Goal: Information Seeking & Learning: Find specific fact

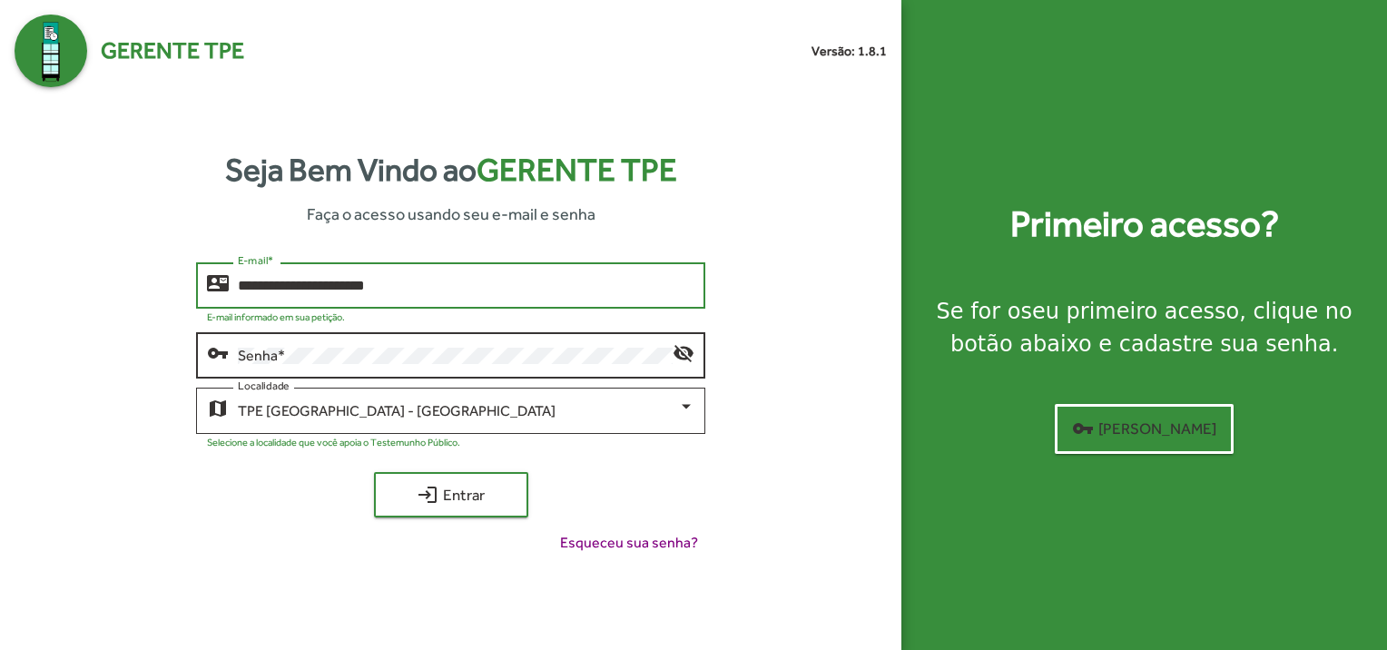
type input "**********"
click at [345, 345] on div "Senha *" at bounding box center [455, 354] width 435 height 50
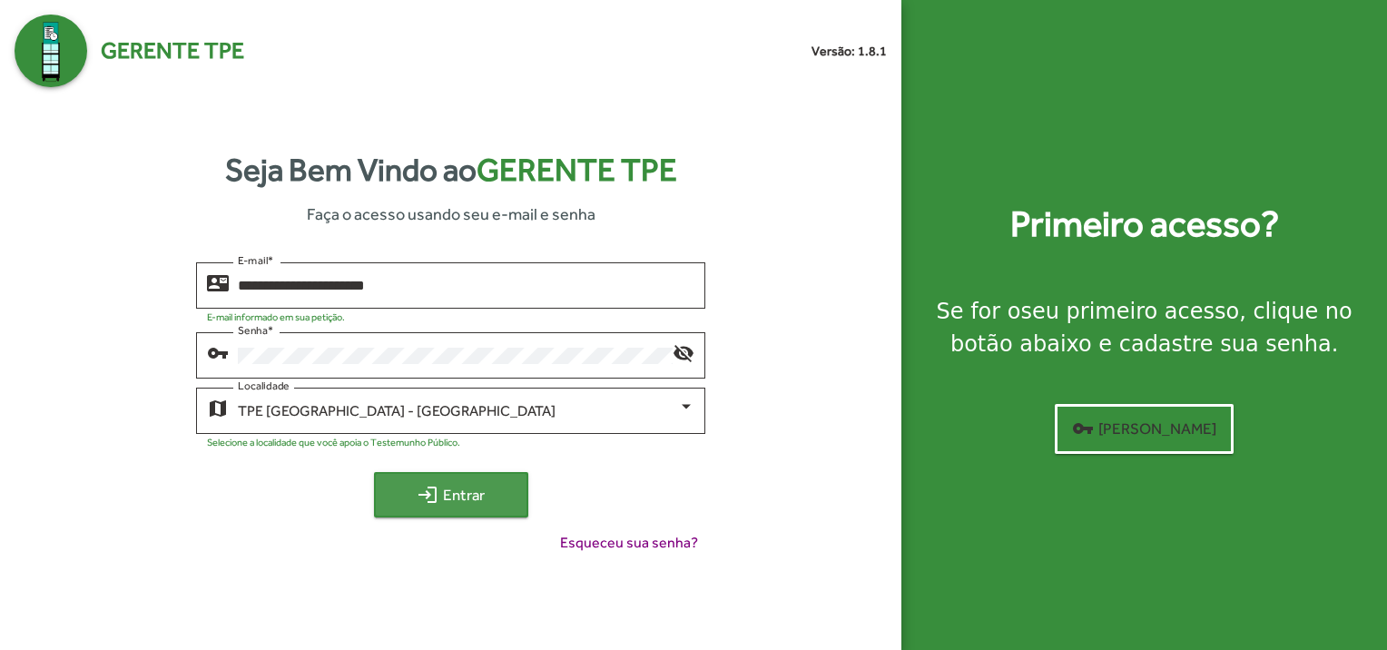
click at [399, 495] on span "login Entrar" at bounding box center [451, 494] width 122 height 33
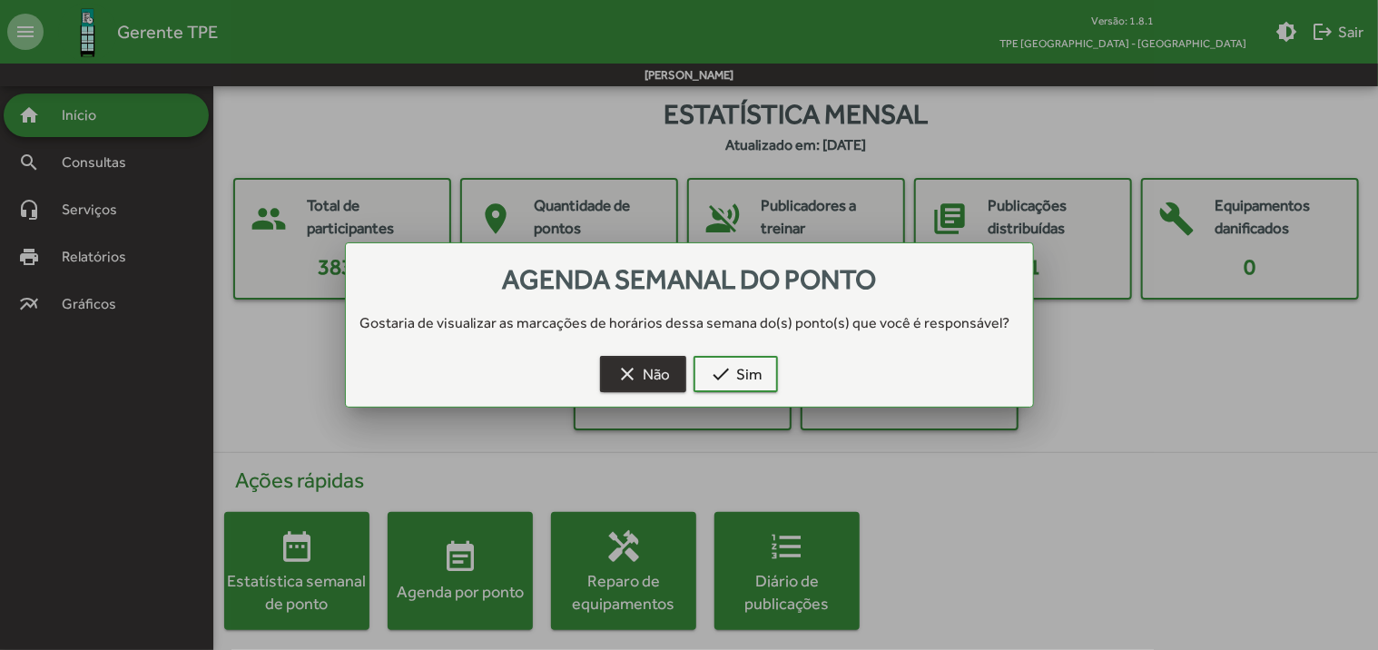
click at [613, 384] on button "clear Não" at bounding box center [643, 374] width 86 height 36
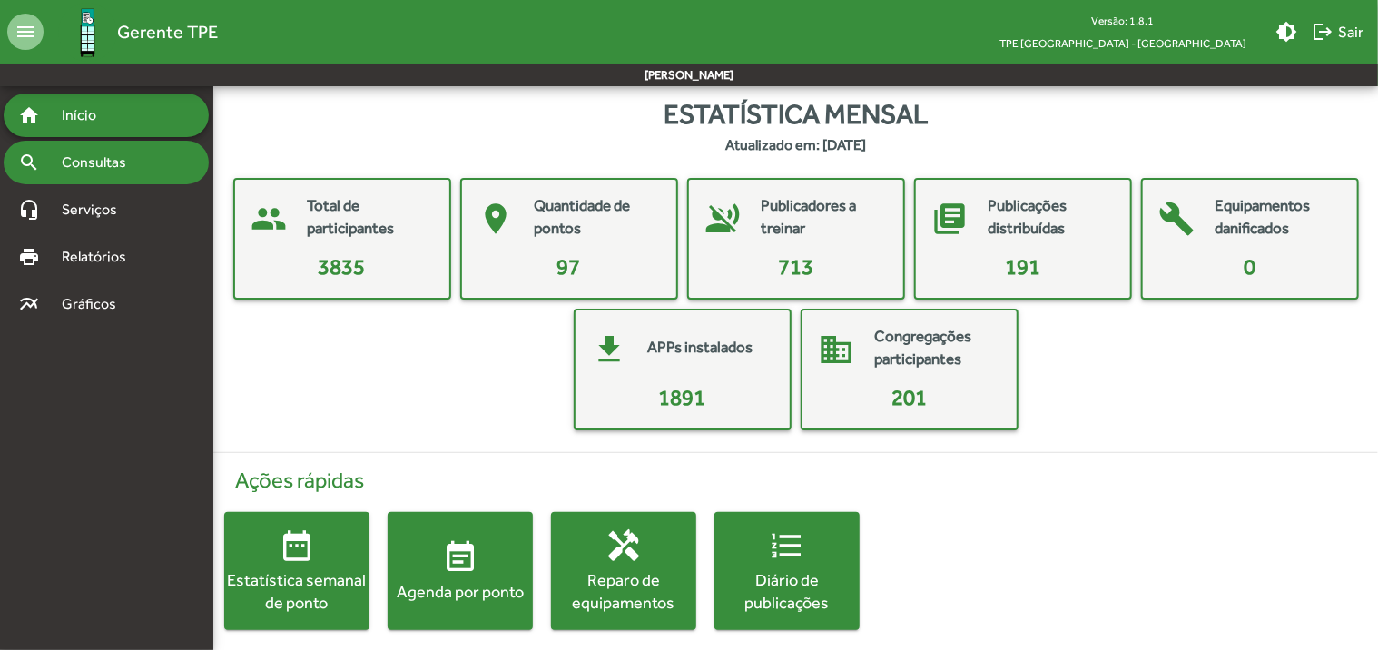
click at [146, 180] on div "search Consultas" at bounding box center [106, 163] width 205 height 44
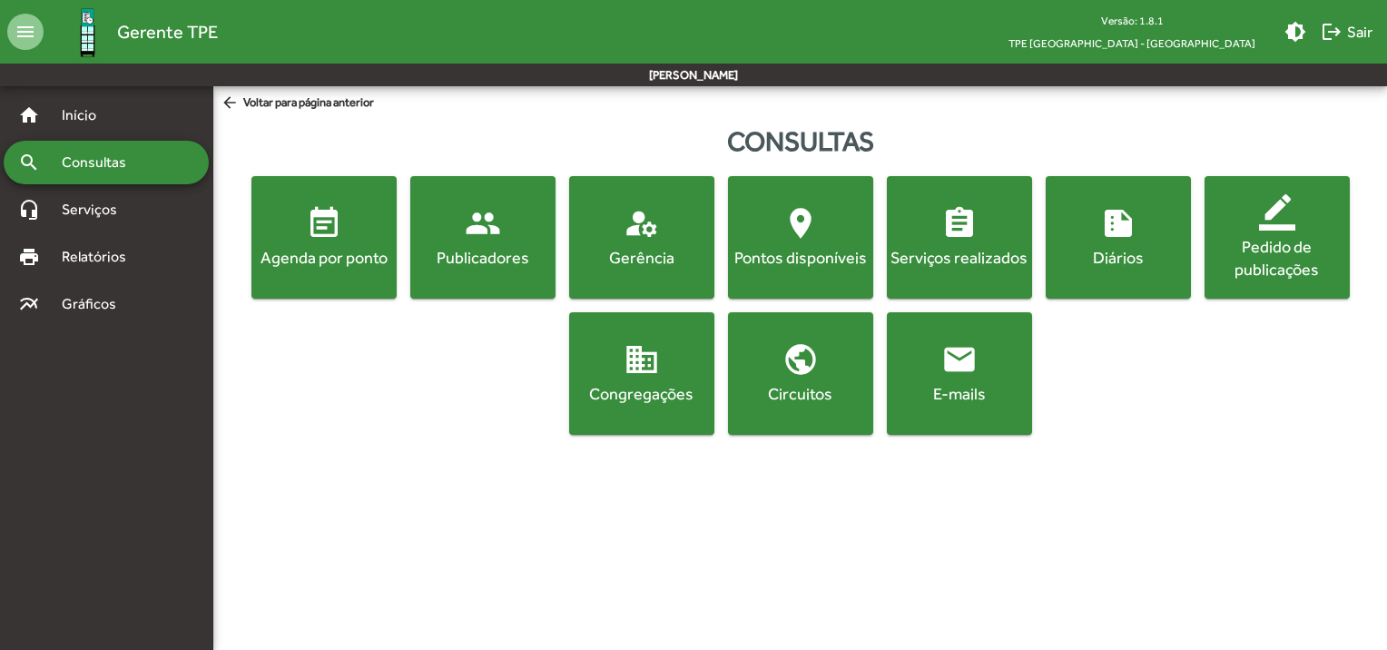
click at [446, 270] on button "people Publicadores" at bounding box center [482, 237] width 145 height 123
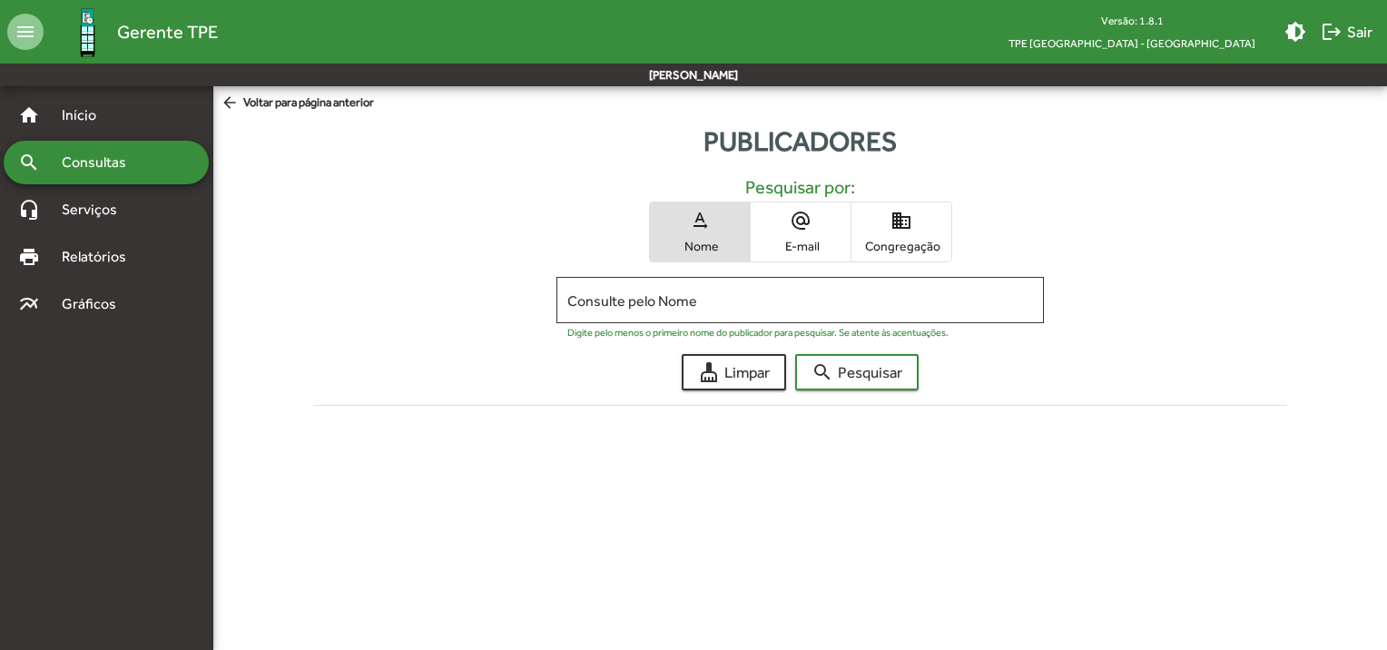
click at [883, 240] on span "Congregação" at bounding box center [901, 246] width 91 height 16
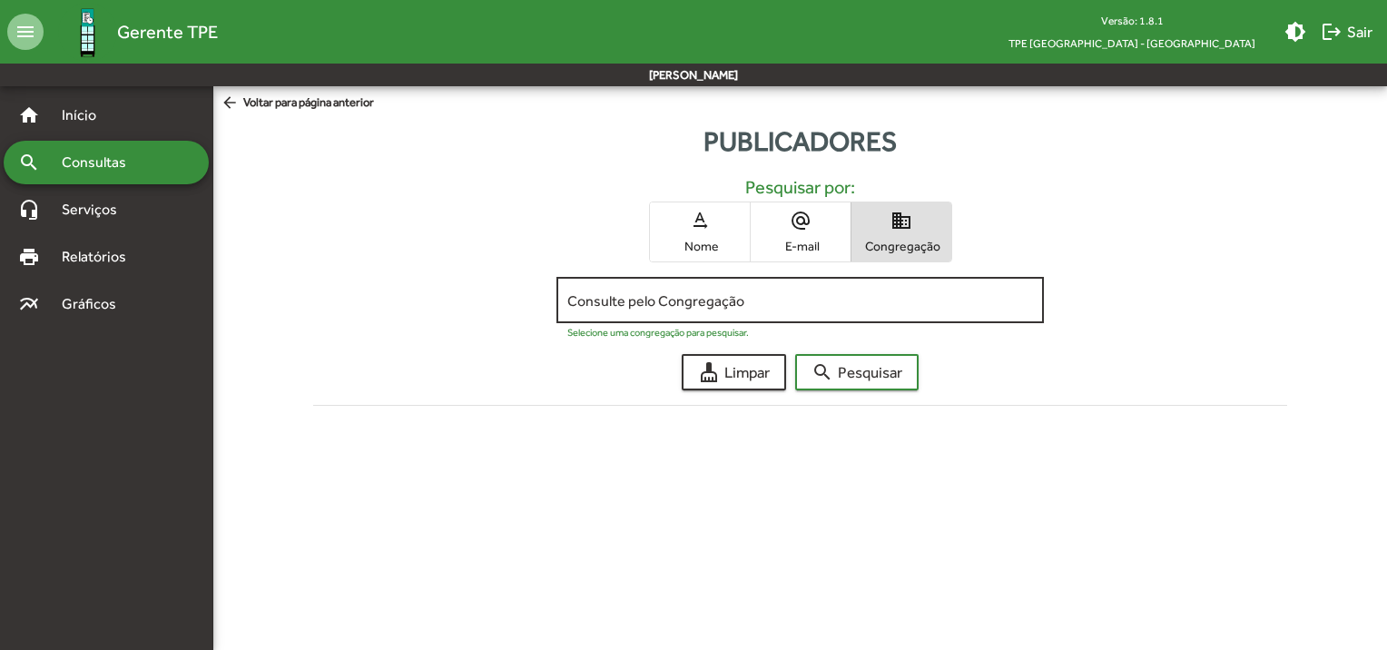
click at [803, 309] on div "Consulte pelo Congregação" at bounding box center [800, 298] width 466 height 50
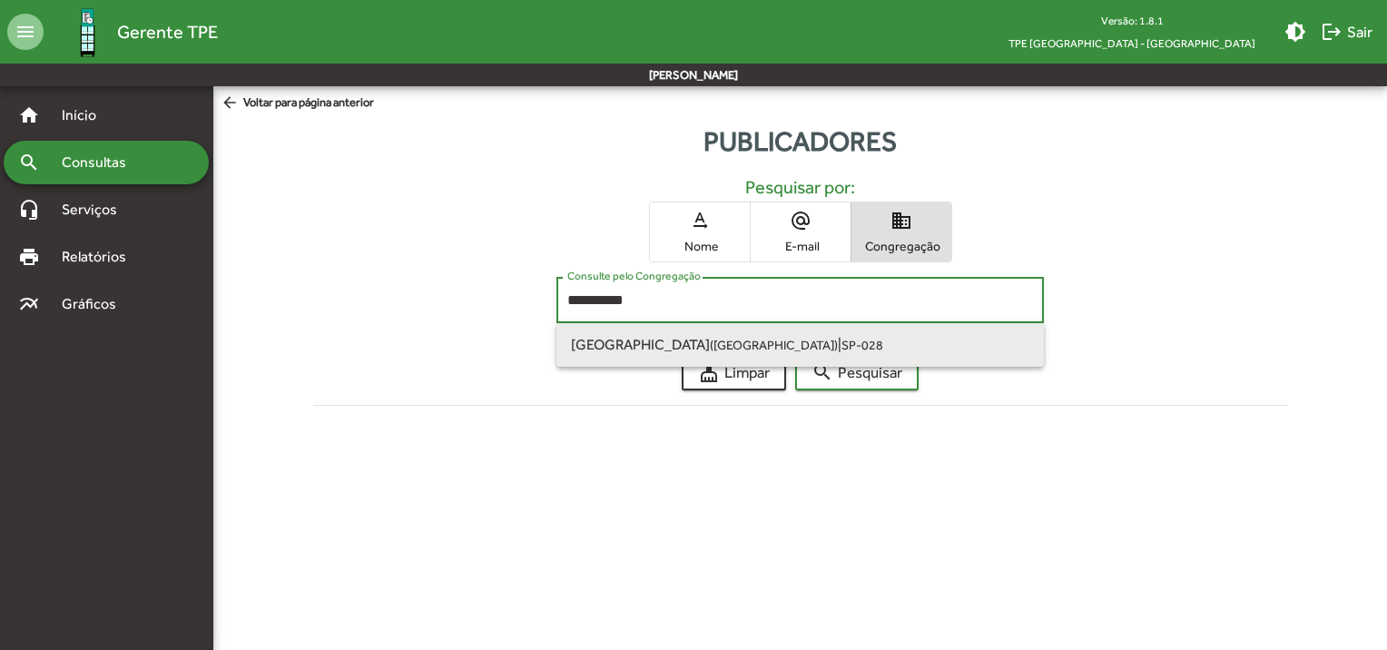
click at [828, 343] on span "[GEOGRAPHIC_DATA] ([GEOGRAPHIC_DATA]) | SP-028" at bounding box center [800, 345] width 458 height 44
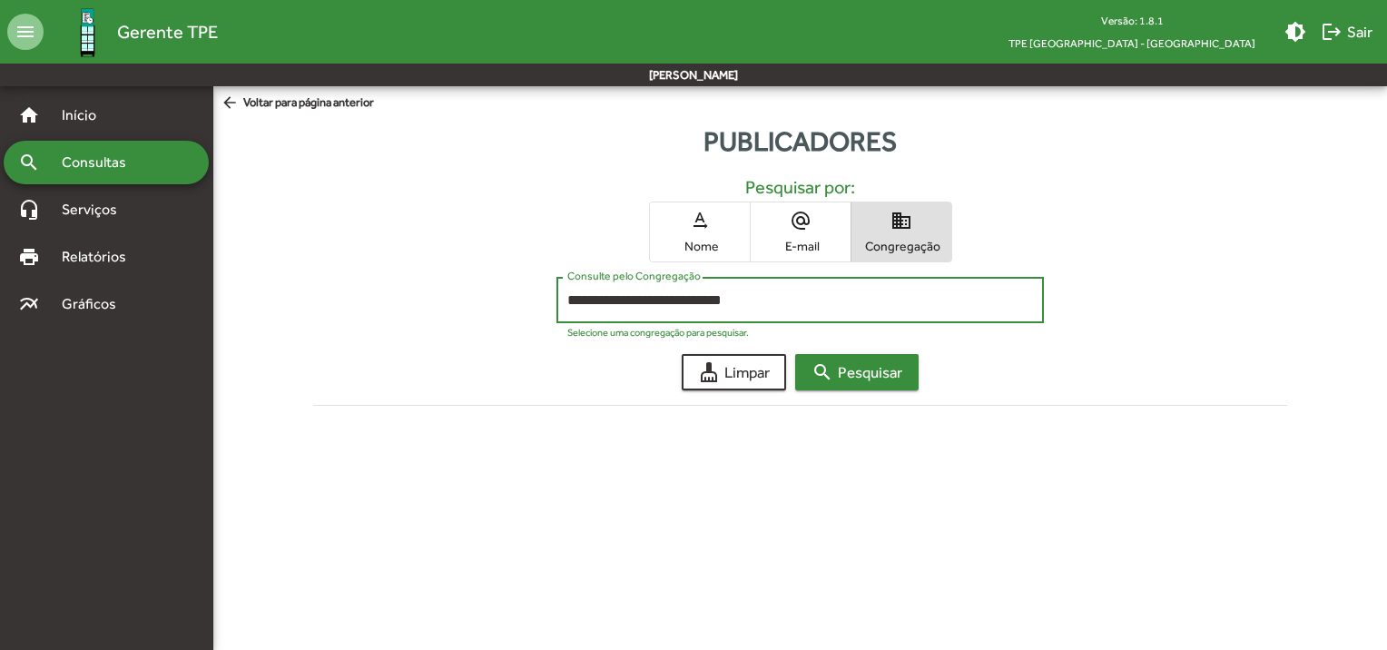
click at [861, 378] on span "search Pesquisar" at bounding box center [856, 372] width 91 height 33
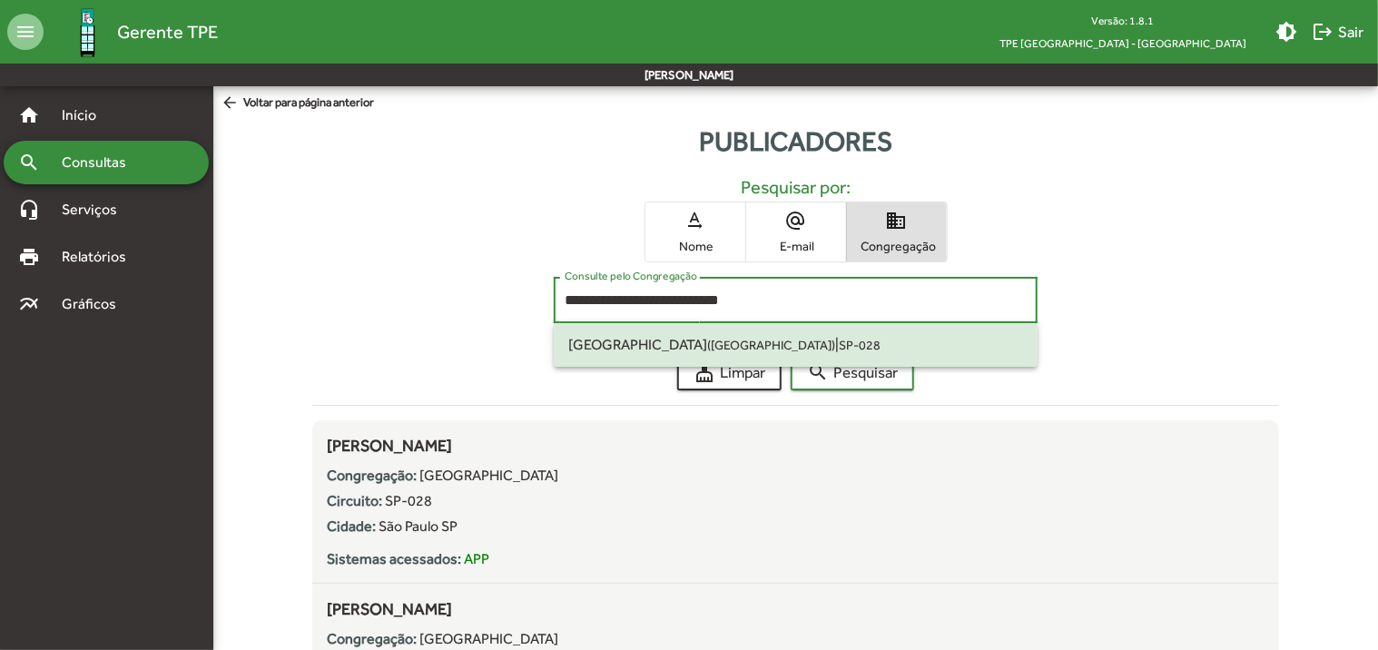
drag, startPoint x: 751, startPoint y: 299, endPoint x: 546, endPoint y: 312, distance: 205.5
click at [546, 312] on div "**********" at bounding box center [795, 304] width 967 height 55
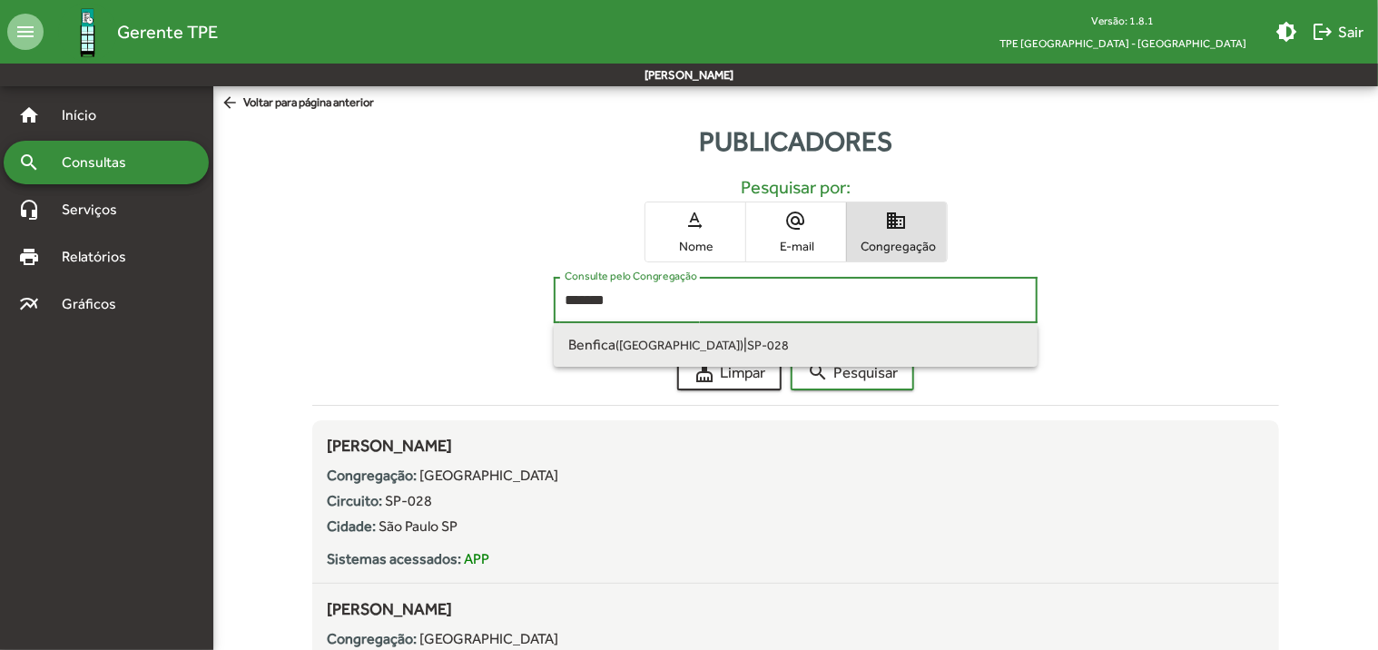
click at [594, 341] on span "Benfica ([GEOGRAPHIC_DATA] SP)" at bounding box center [655, 344] width 175 height 17
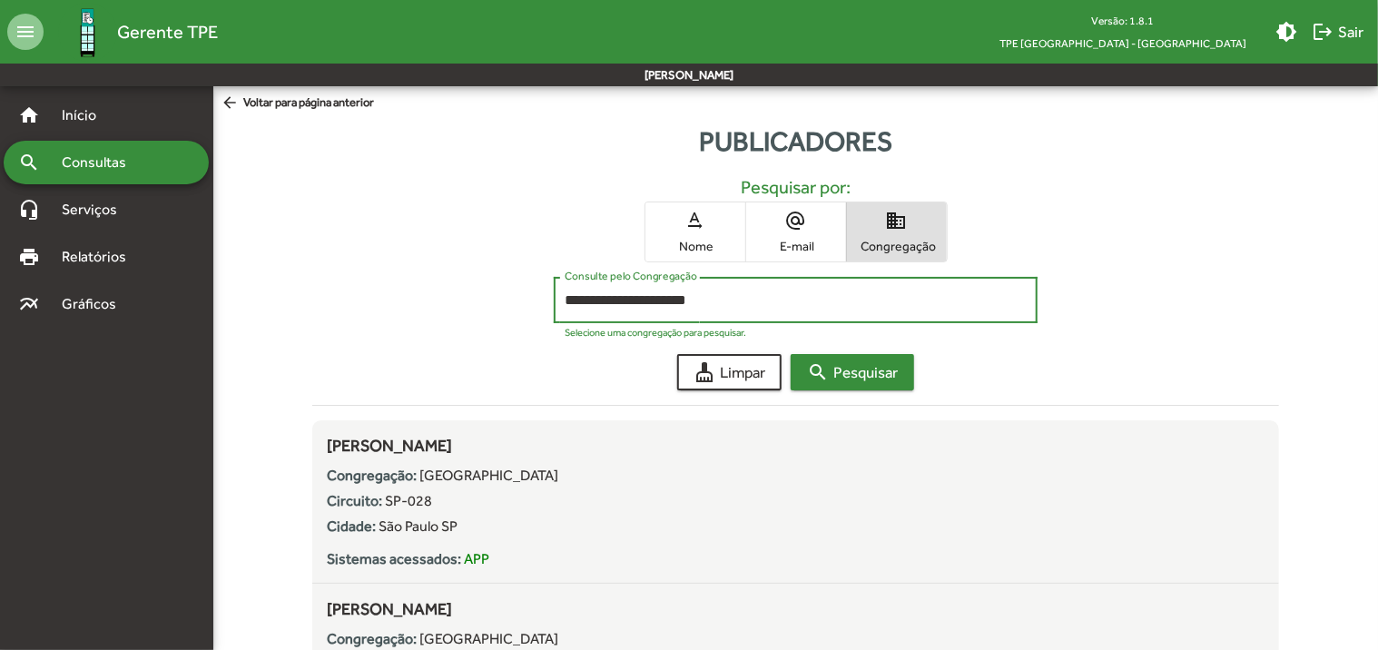
click at [859, 378] on span "search Pesquisar" at bounding box center [852, 372] width 91 height 33
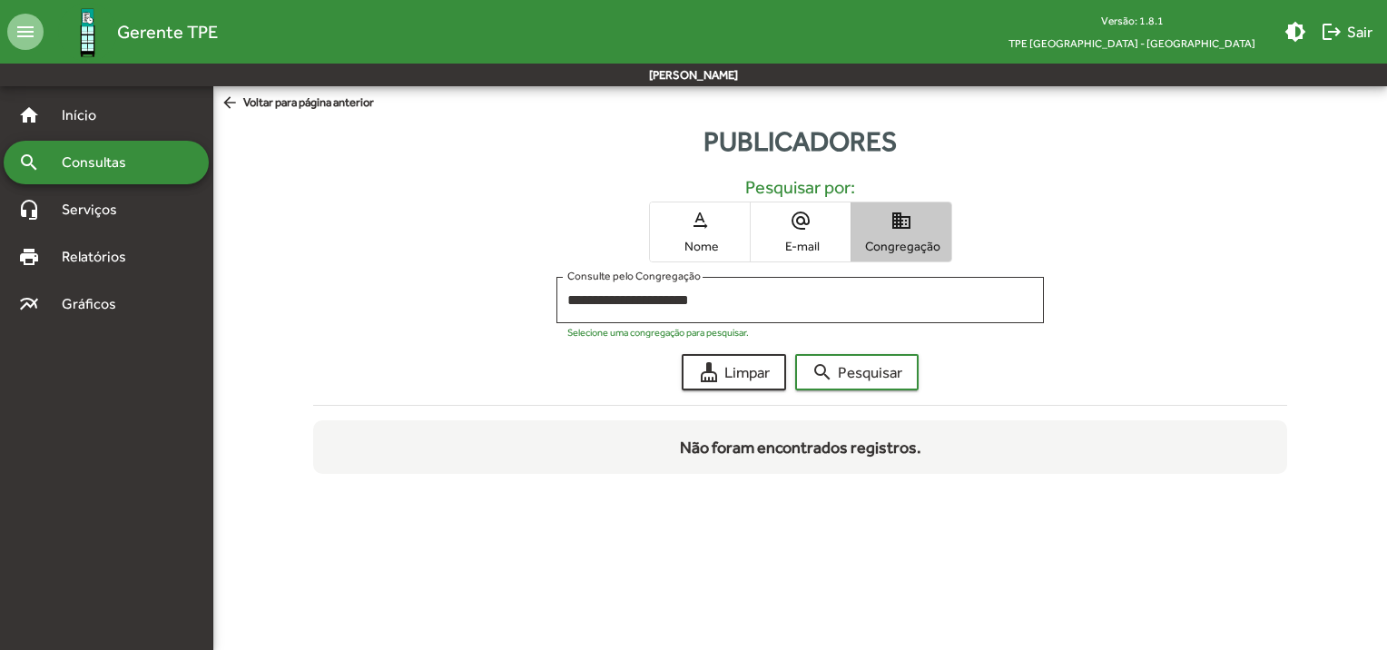
click at [888, 240] on span "Congregação" at bounding box center [901, 246] width 91 height 16
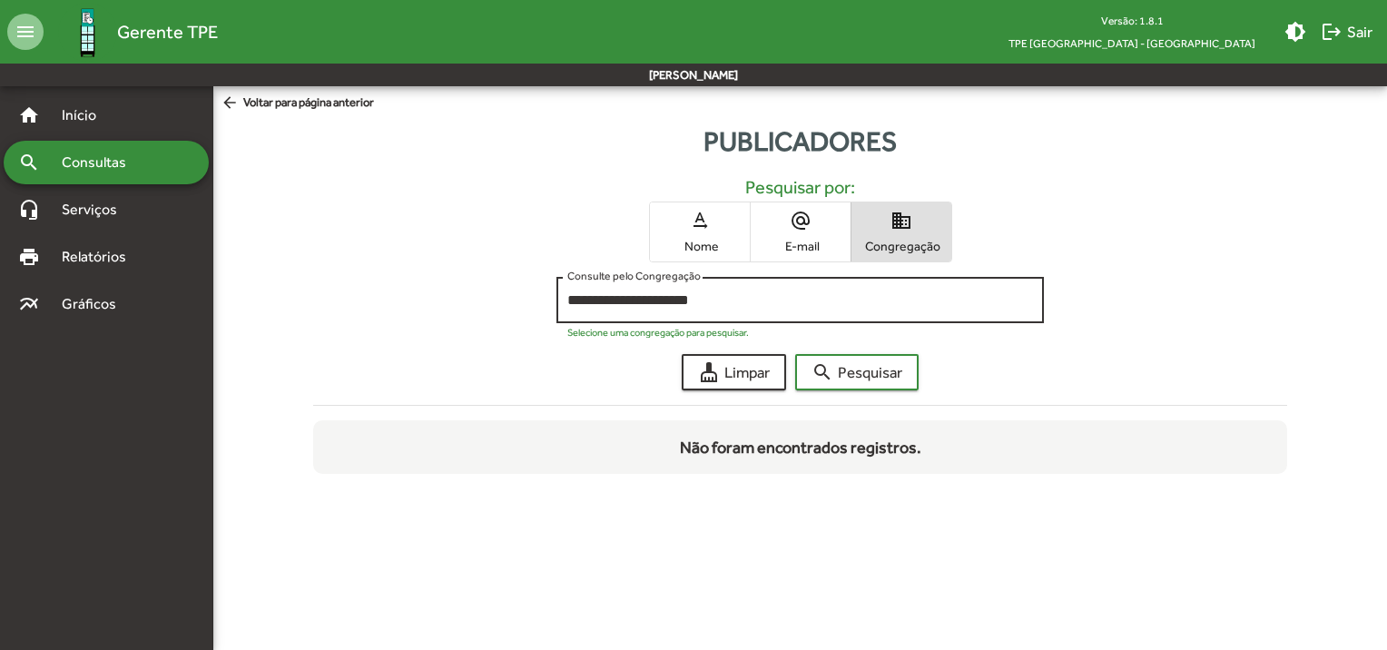
click at [779, 309] on div "**********" at bounding box center [800, 298] width 466 height 50
type input "*"
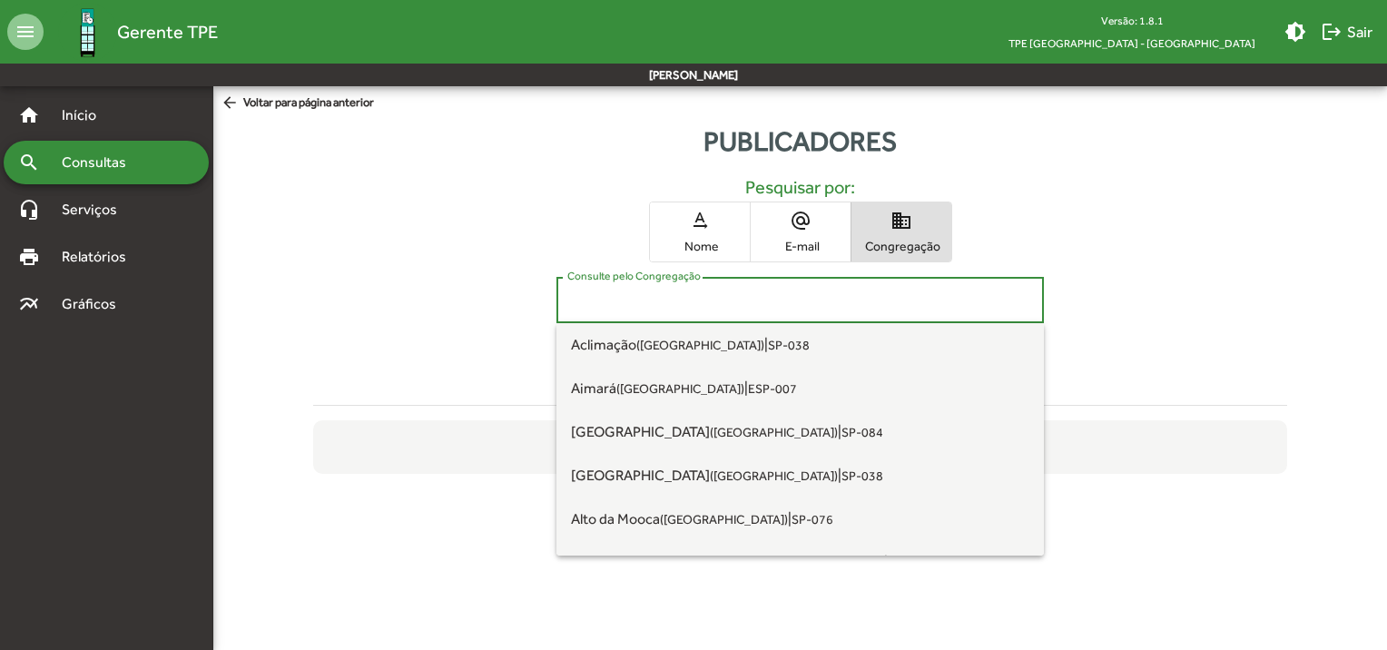
type input "*"
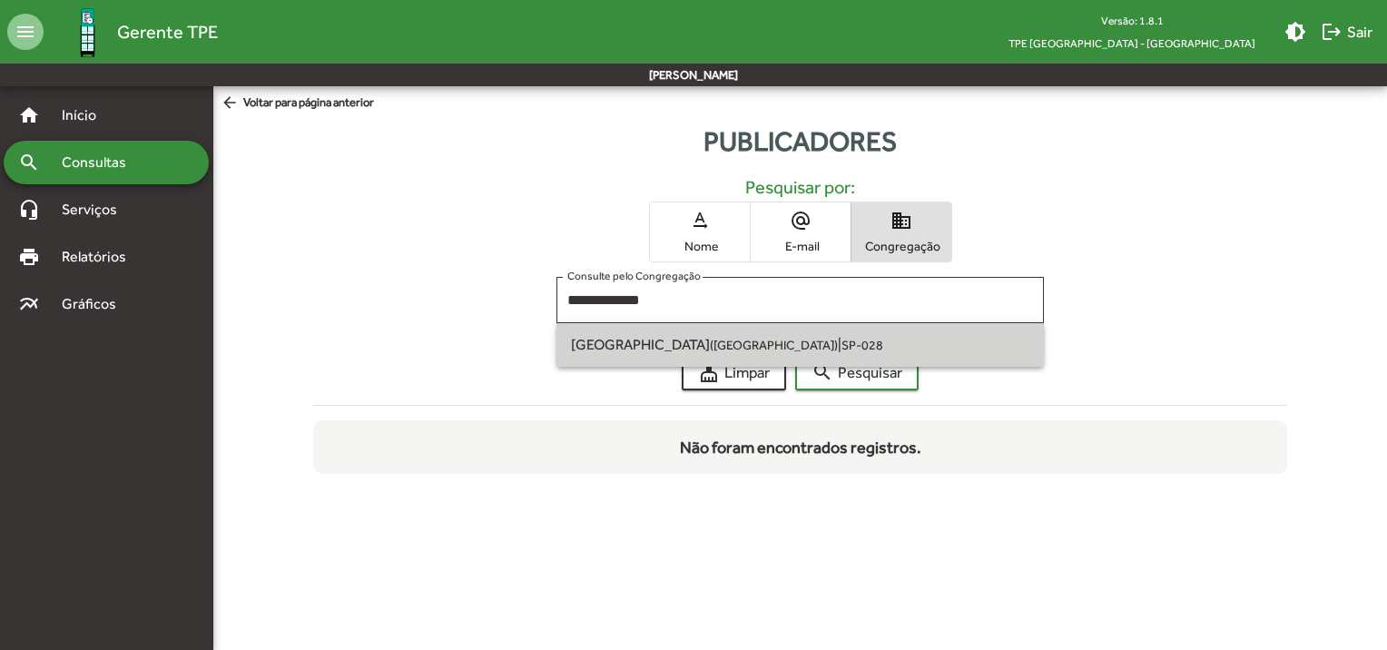
click at [841, 342] on small "SP-028" at bounding box center [862, 345] width 42 height 15
type input "**********"
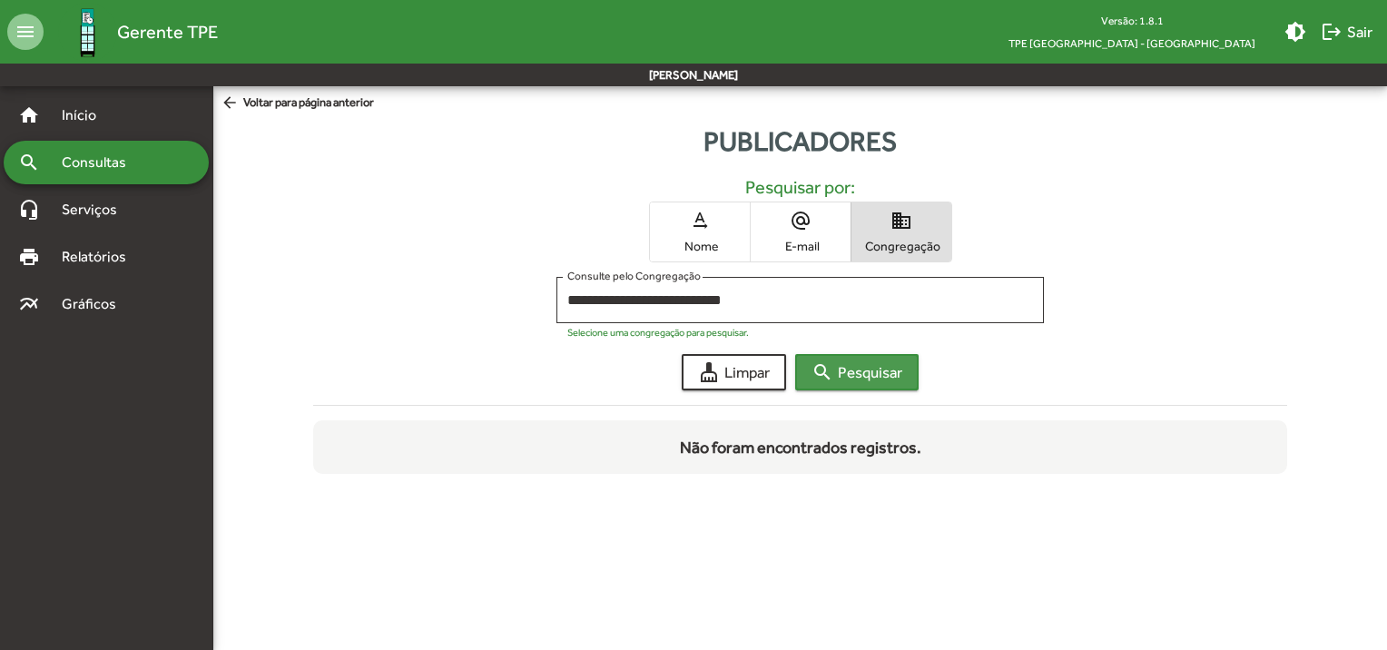
click at [874, 367] on span "search Pesquisar" at bounding box center [856, 372] width 91 height 33
